Goal: Task Accomplishment & Management: Use online tool/utility

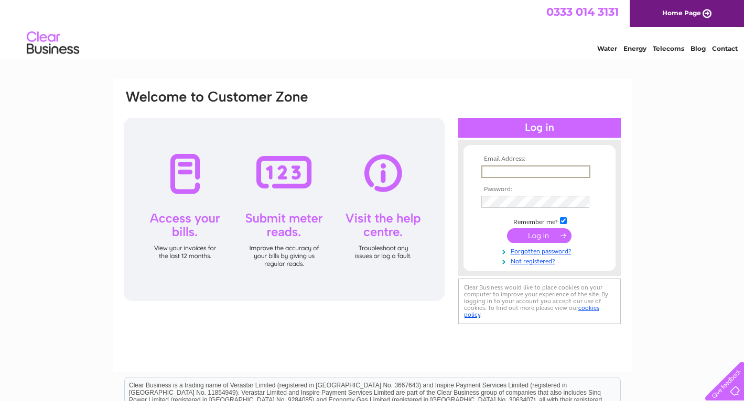
type input "[EMAIL_ADDRESS][DOMAIN_NAME]"
click at [539, 235] on input "submit" at bounding box center [539, 235] width 64 height 15
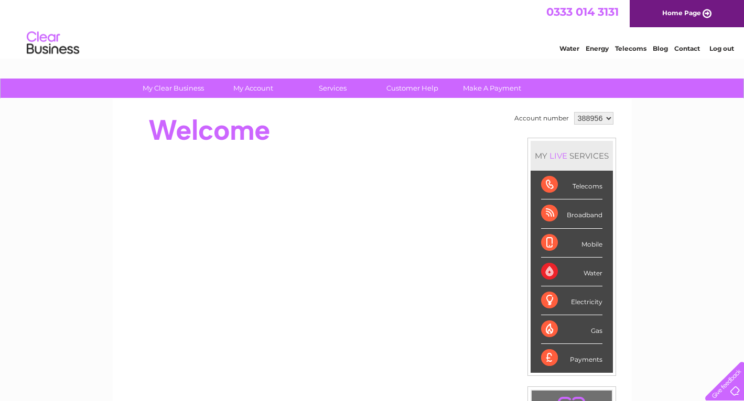
select select "922857"
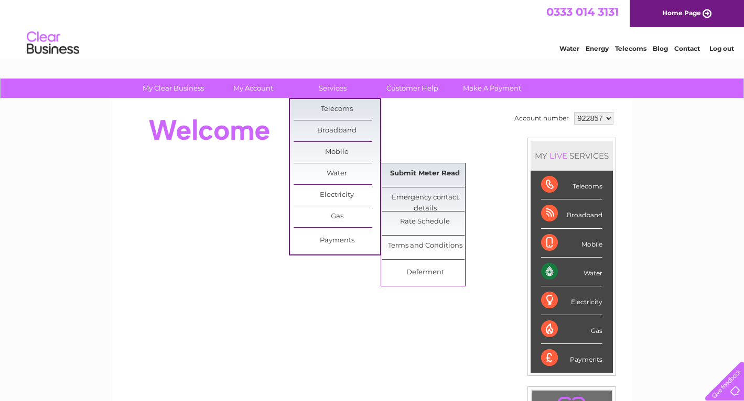
click at [424, 175] on link "Submit Meter Read" at bounding box center [425, 174] width 86 height 21
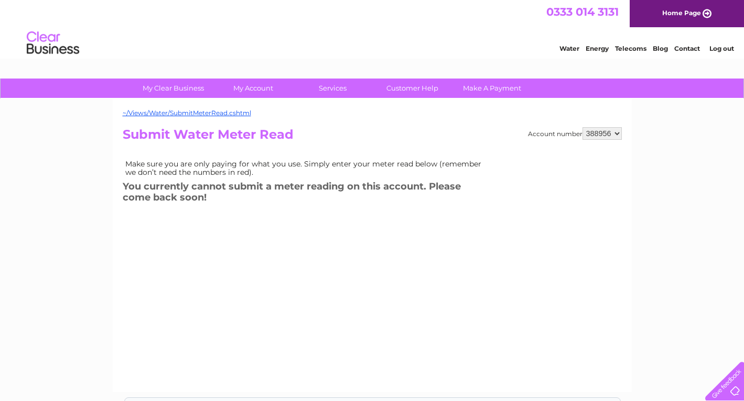
select select "922857"
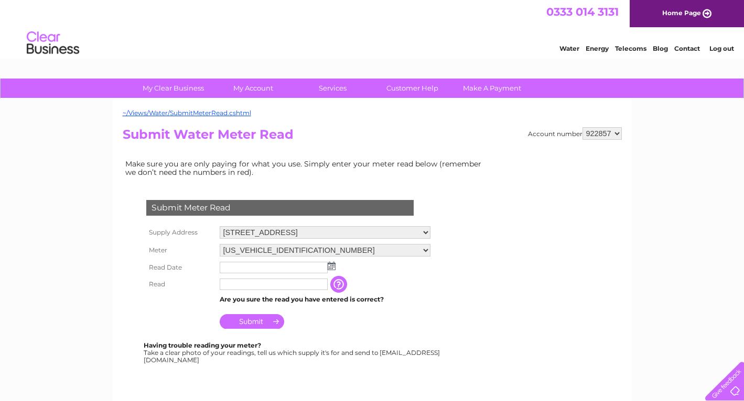
click at [330, 265] on img at bounding box center [332, 266] width 8 height 8
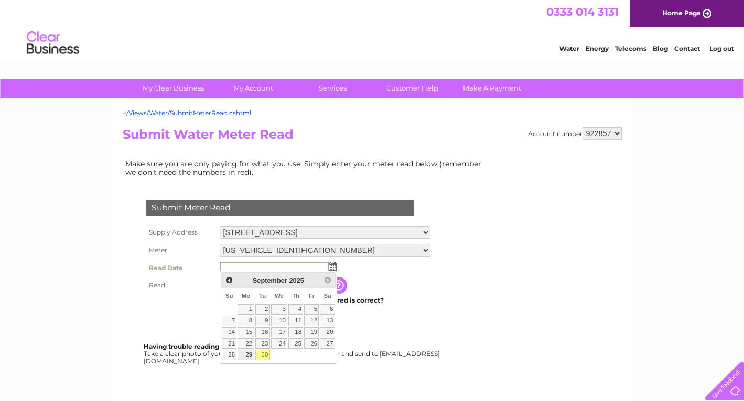
click at [248, 353] on link "29" at bounding box center [245, 355] width 16 height 10
type input "2025/09/29"
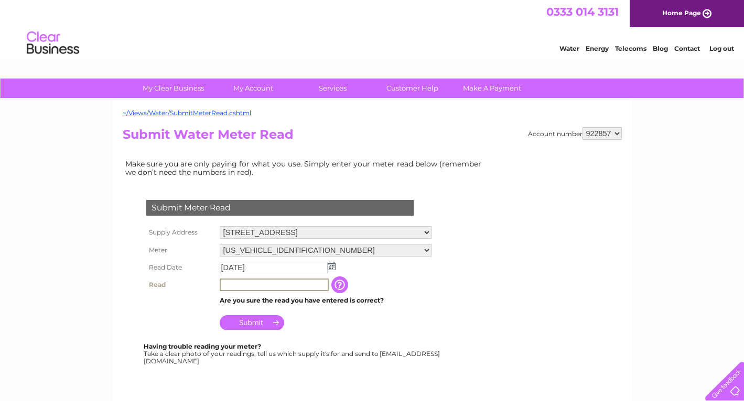
click at [248, 280] on input "text" at bounding box center [274, 285] width 109 height 13
type input "00628"
click at [260, 321] on input "Submit" at bounding box center [252, 321] width 64 height 15
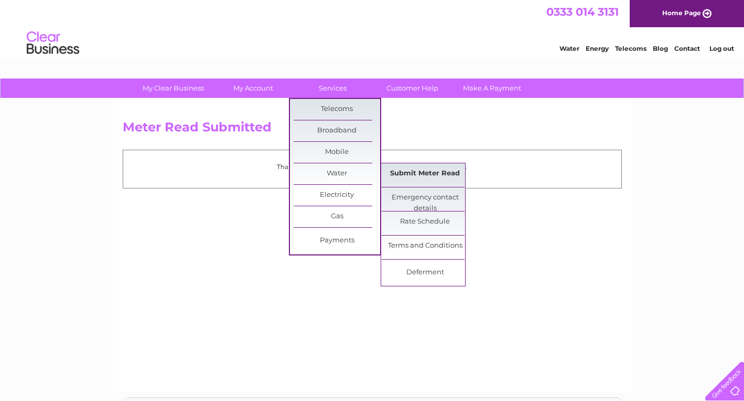
click at [446, 177] on link "Submit Meter Read" at bounding box center [425, 174] width 86 height 21
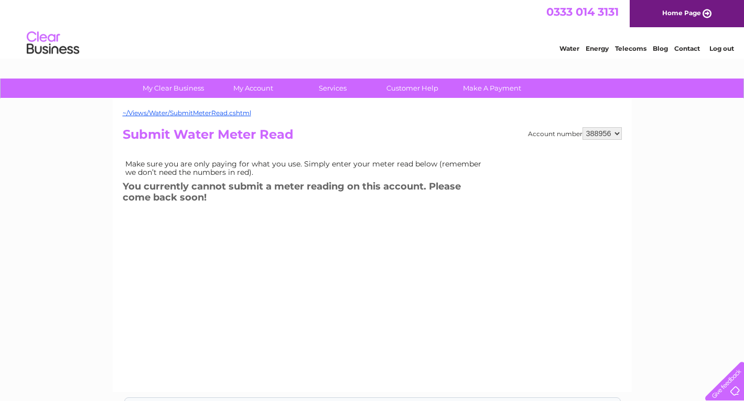
select select "922858"
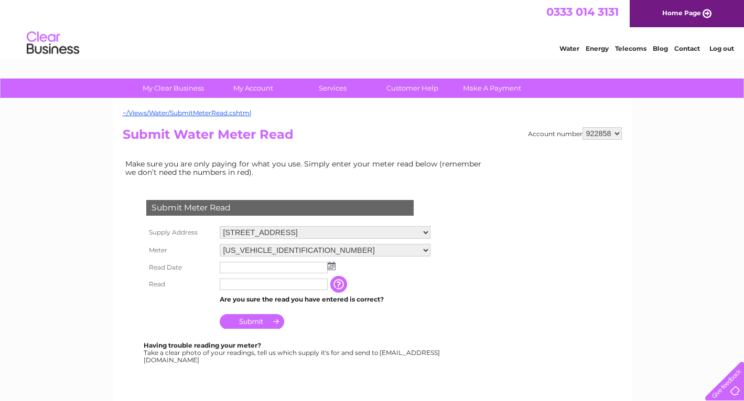
click at [333, 265] on img at bounding box center [332, 266] width 8 height 8
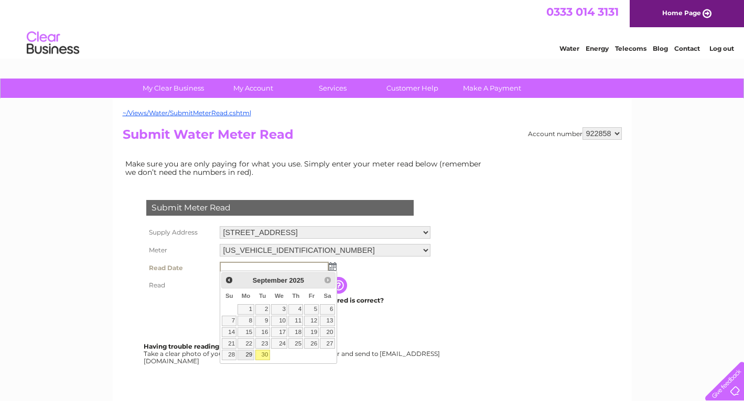
click at [249, 352] on link "29" at bounding box center [245, 355] width 16 height 10
type input "2025/09/29"
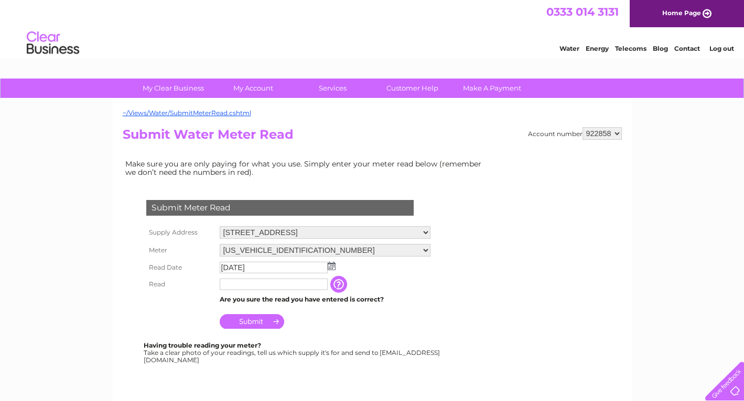
click at [255, 286] on input "text" at bounding box center [274, 285] width 108 height 12
type input "20318"
click at [254, 320] on input "Submit" at bounding box center [252, 321] width 64 height 15
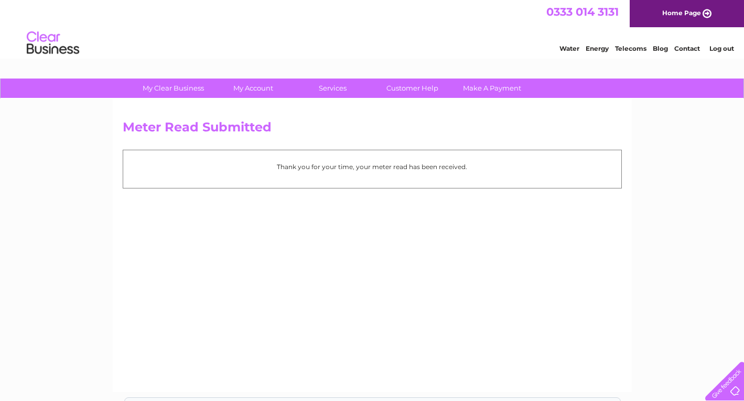
click at [721, 47] on link "Log out" at bounding box center [721, 49] width 25 height 8
